Goal: Information Seeking & Learning: Find specific page/section

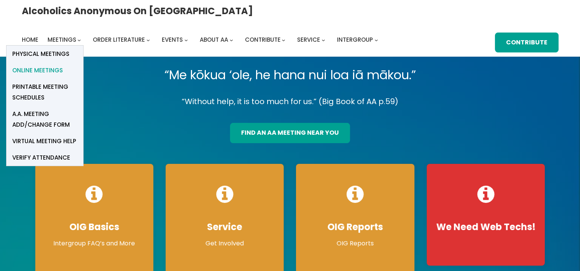
click at [63, 65] on span "Online Meetings" at bounding box center [37, 70] width 51 height 11
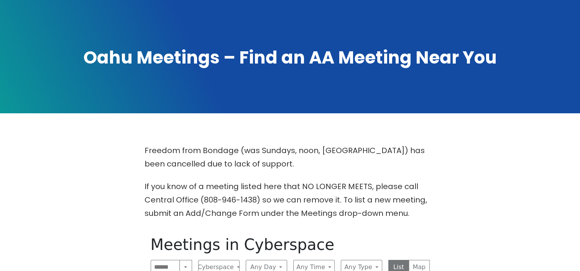
scroll to position [153, 0]
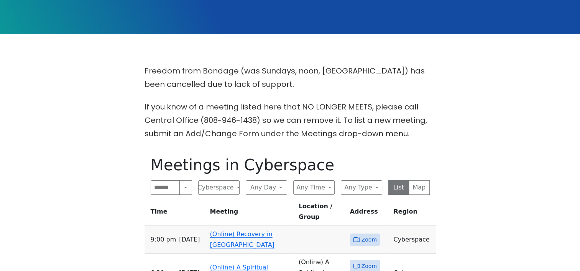
click at [247, 231] on link "(Online) Recovery in Da House" at bounding box center [242, 240] width 64 height 18
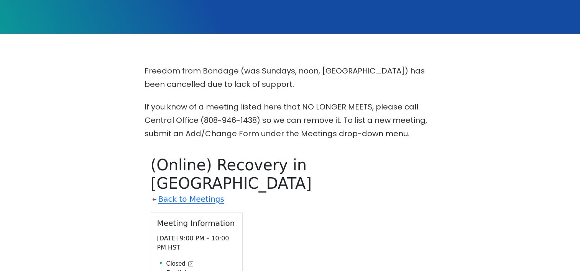
scroll to position [303, 0]
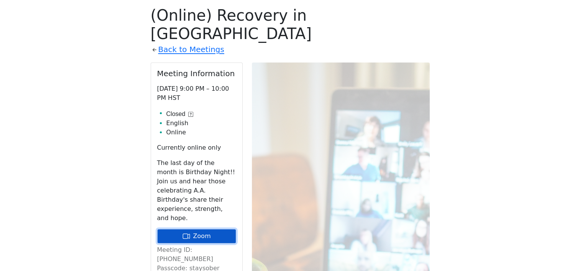
click at [201, 229] on link "Zoom" at bounding box center [196, 236] width 79 height 15
